Goal: Task Accomplishment & Management: Manage account settings

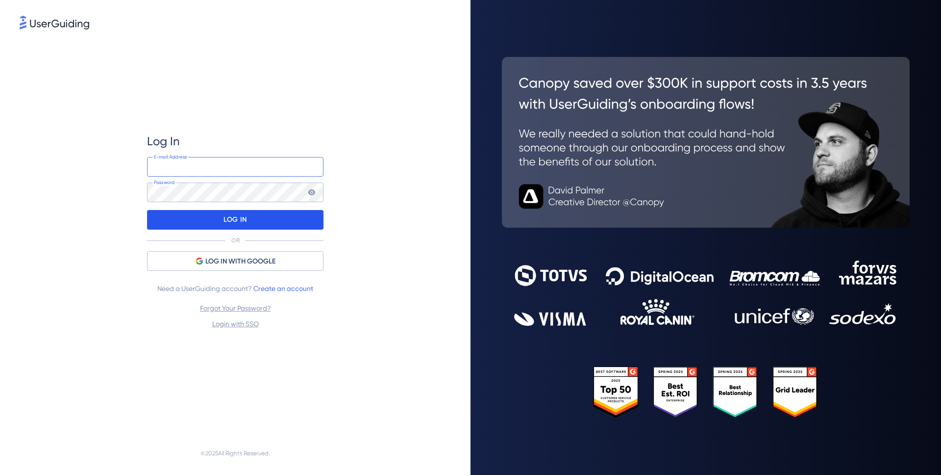
type input "[EMAIL_ADDRESS][DOMAIN_NAME]"
click at [241, 220] on p "LOG IN" at bounding box center [235, 220] width 23 height 16
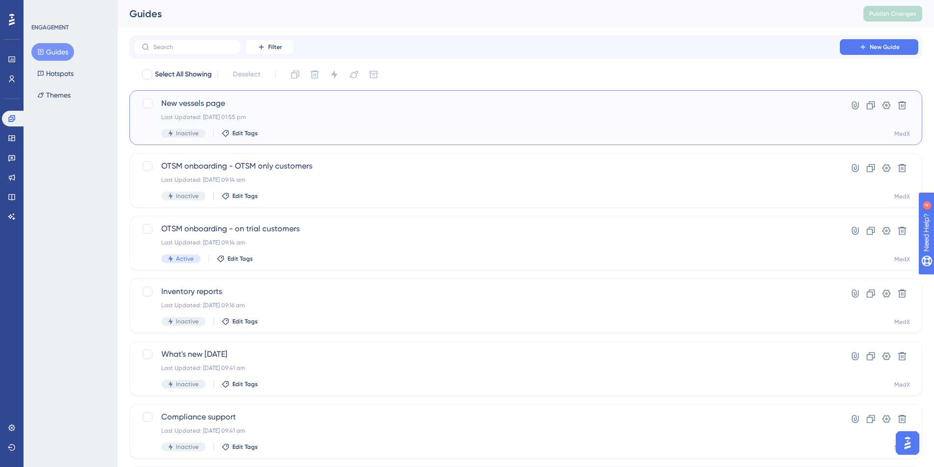
click at [359, 120] on div "Last Updated: [DATE] 01:55 pm" at bounding box center [486, 117] width 651 height 8
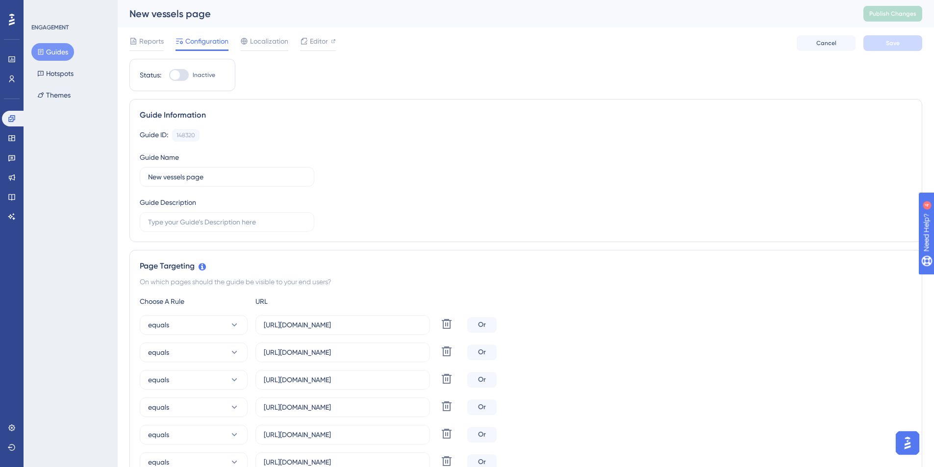
click at [178, 76] on div at bounding box center [175, 75] width 10 height 10
click at [169, 75] on input "Inactive" at bounding box center [169, 75] width 0 height 0
checkbox input "true"
click at [889, 47] on button "Save" at bounding box center [892, 43] width 59 height 16
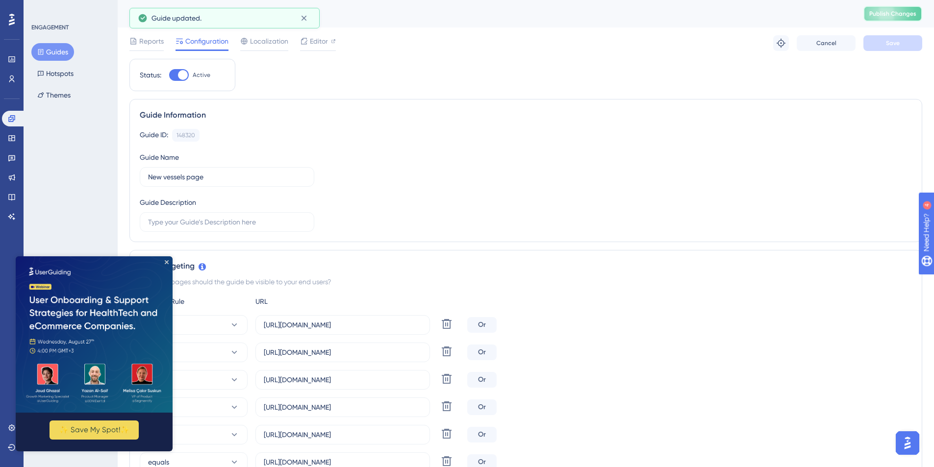
click at [895, 12] on span "Publish Changes" at bounding box center [892, 14] width 47 height 8
click at [168, 260] on icon "Close Preview" at bounding box center [167, 262] width 4 height 4
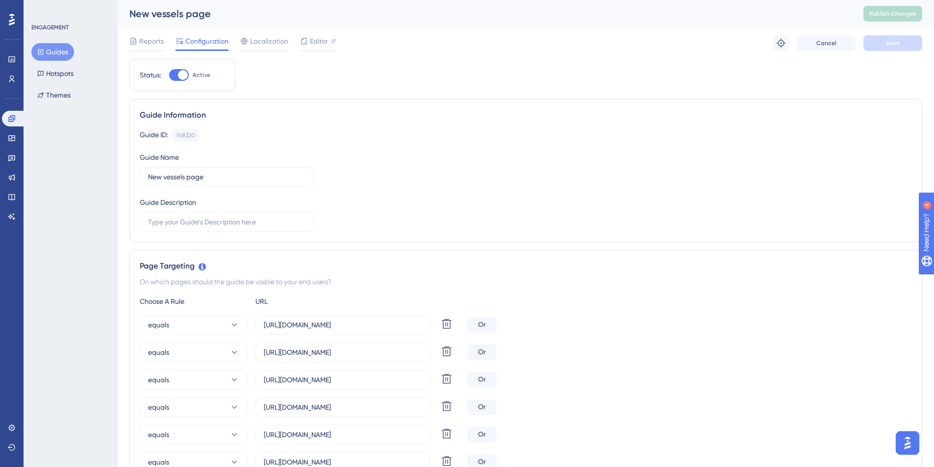
click at [661, 144] on div "Guide ID: 148320 Copy Guide Name New vessels page Guide Description" at bounding box center [526, 180] width 772 height 103
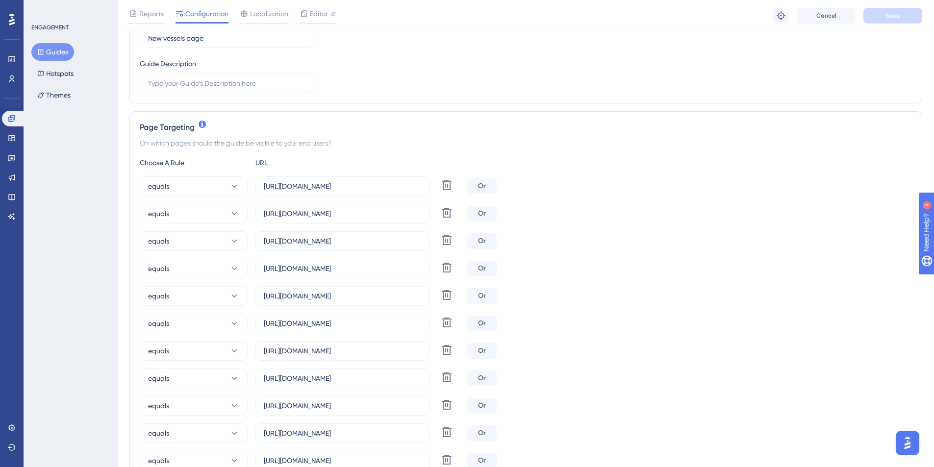
scroll to position [193, 0]
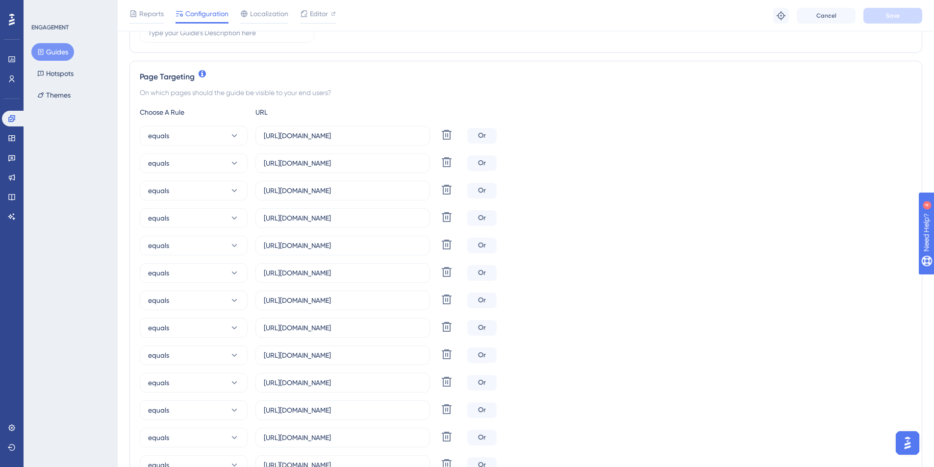
click at [482, 302] on div "Or" at bounding box center [481, 301] width 29 height 16
click at [574, 293] on div "equals [URL][DOMAIN_NAME] Delete Or" at bounding box center [526, 301] width 772 height 20
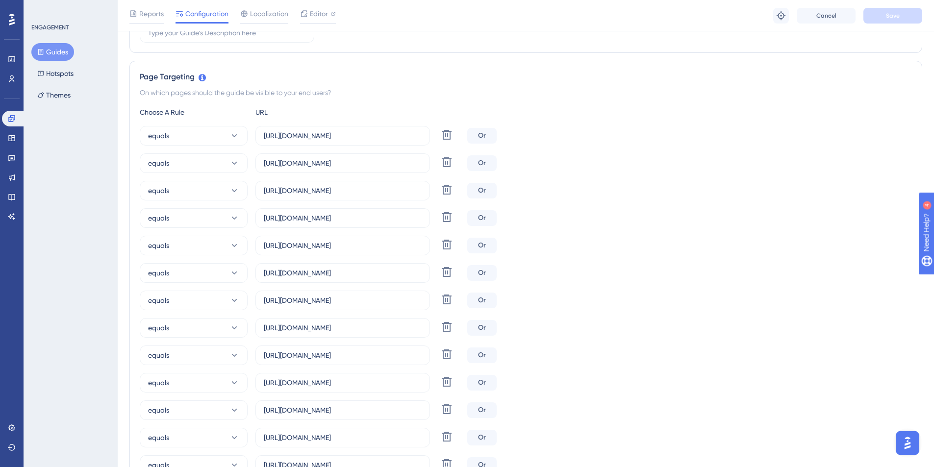
click at [495, 301] on div "Or" at bounding box center [481, 301] width 29 height 16
click at [770, 270] on div "equals [URL][DOMAIN_NAME] Delete Or" at bounding box center [526, 273] width 772 height 20
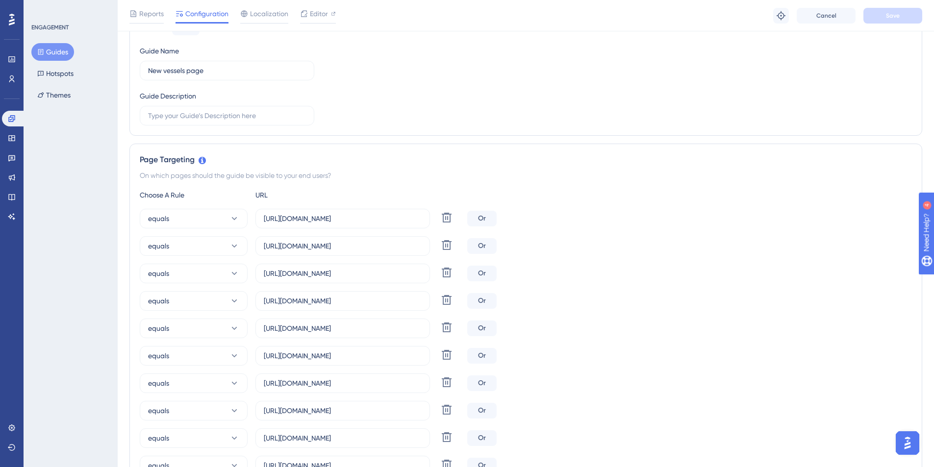
scroll to position [0, 0]
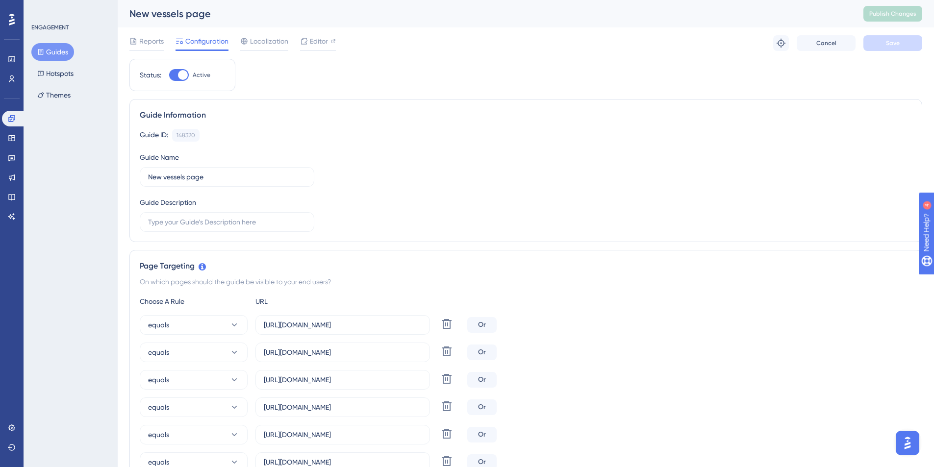
click at [491, 174] on div "Guide ID: 148320 Copy Guide Name New vessels page Guide Description" at bounding box center [526, 180] width 772 height 103
click at [392, 213] on div "Guide ID: 148320 Copy Guide Name New vessels page Guide Description" at bounding box center [526, 180] width 772 height 103
